Goal: Transaction & Acquisition: Purchase product/service

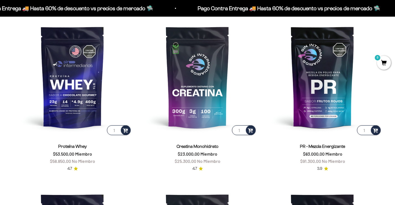
scroll to position [249, 0]
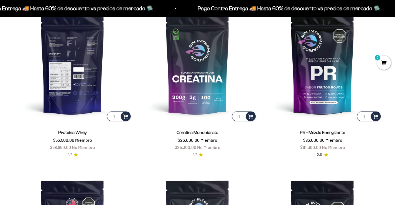
click at [73, 84] on img at bounding box center [72, 63] width 118 height 118
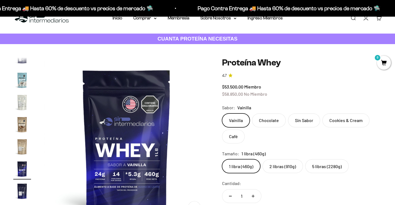
scroll to position [28, 0]
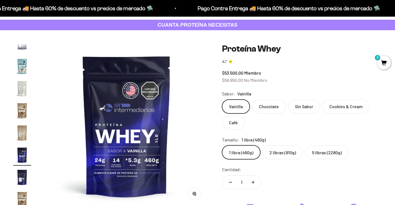
click at [228, 69] on div "$53.500,00 Miembro $58.850,00 No Miembro" at bounding box center [302, 76] width 160 height 14
click at [281, 153] on label "2 libras (910g)" at bounding box center [283, 152] width 40 height 14
click at [222, 145] on input "2 libras (910g)" at bounding box center [222, 145] width 0 height 0
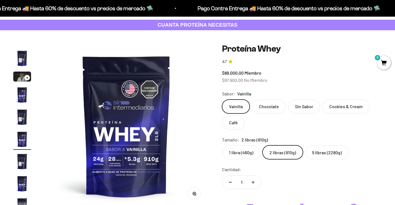
scroll to position [10, 0]
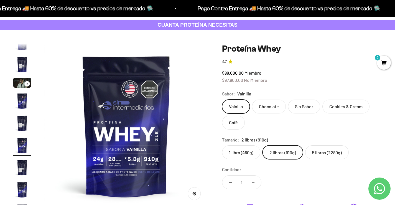
click at [314, 151] on label "5 libras (2280g)" at bounding box center [327, 152] width 44 height 14
click at [222, 145] on input "5 libras (2280g)" at bounding box center [222, 145] width 0 height 0
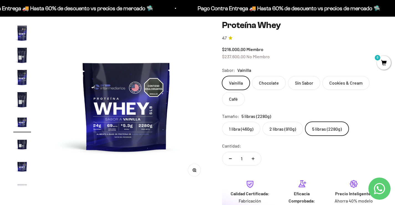
scroll to position [83, 0]
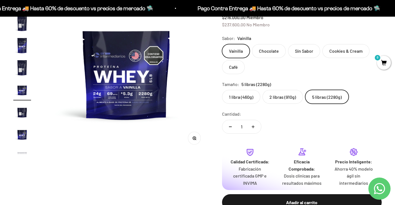
click at [276, 97] on label "2 libras (910g)" at bounding box center [283, 97] width 40 height 14
click at [222, 90] on input "2 libras (910g)" at bounding box center [222, 90] width 0 height 0
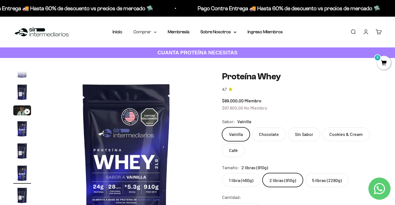
click at [154, 34] on summary "Comprar" at bounding box center [144, 31] width 23 height 7
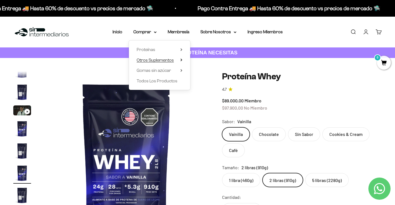
click at [181, 61] on icon at bounding box center [181, 60] width 1 height 2
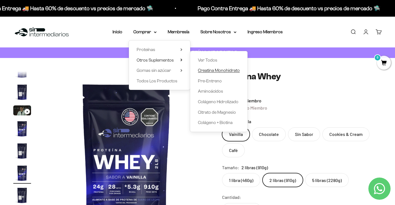
click at [206, 71] on span "Creatina Monohidrato" at bounding box center [219, 70] width 42 height 5
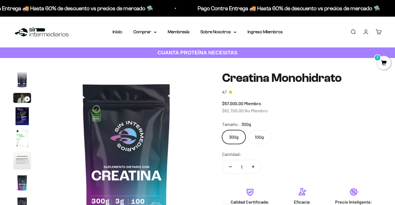
scroll to position [0, 1367]
click at [259, 138] on label "100g" at bounding box center [259, 137] width 23 height 14
click at [222, 130] on input "100g" at bounding box center [222, 130] width 0 height 0
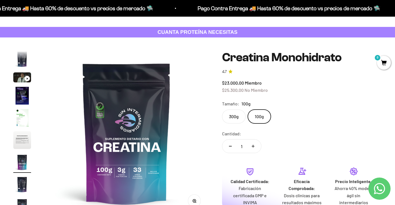
scroll to position [55, 0]
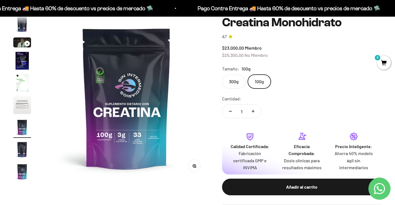
click at [238, 80] on label "300g" at bounding box center [234, 82] width 24 height 14
click at [222, 75] on input "300g" at bounding box center [222, 74] width 0 height 0
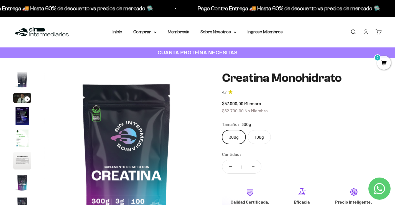
click at [180, 29] on li "Membresía" at bounding box center [179, 31] width 22 height 7
click at [181, 33] on link "Membresía" at bounding box center [179, 31] width 22 height 5
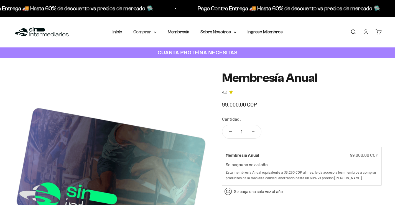
click at [155, 31] on icon at bounding box center [155, 32] width 3 height 2
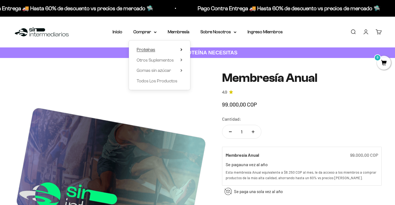
drag, startPoint x: 153, startPoint y: 49, endPoint x: 164, endPoint y: 49, distance: 11.6
click at [154, 49] on span "Proteínas" at bounding box center [146, 49] width 19 height 5
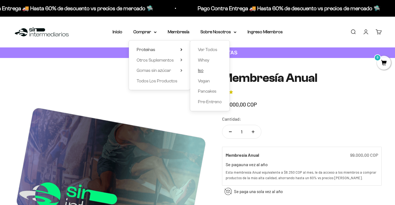
click at [201, 71] on span "Iso" at bounding box center [201, 70] width 6 height 5
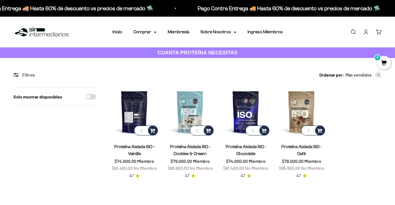
click at [138, 108] on img at bounding box center [134, 111] width 49 height 49
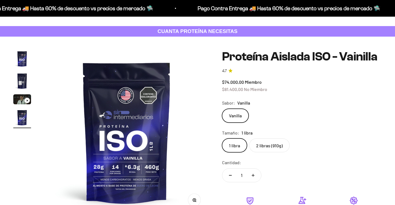
scroll to position [28, 0]
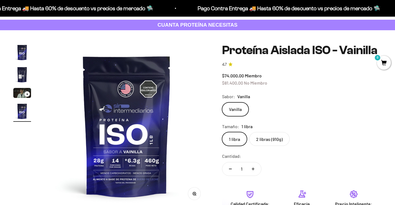
click at [265, 139] on label "2 libras (910g)" at bounding box center [269, 139] width 40 height 14
click at [222, 132] on input "2 libras (910g)" at bounding box center [222, 132] width 0 height 0
drag, startPoint x: 288, startPoint y: 85, endPoint x: 218, endPoint y: 85, distance: 70.7
click at [218, 85] on div "Zoom Ir al artículo 1 Ir al artículo 2 Ir al artículo 3 Ir al artículo 4 Proteí…" at bounding box center [197, 153] width 368 height 218
